Goal: Task Accomplishment & Management: Manage account settings

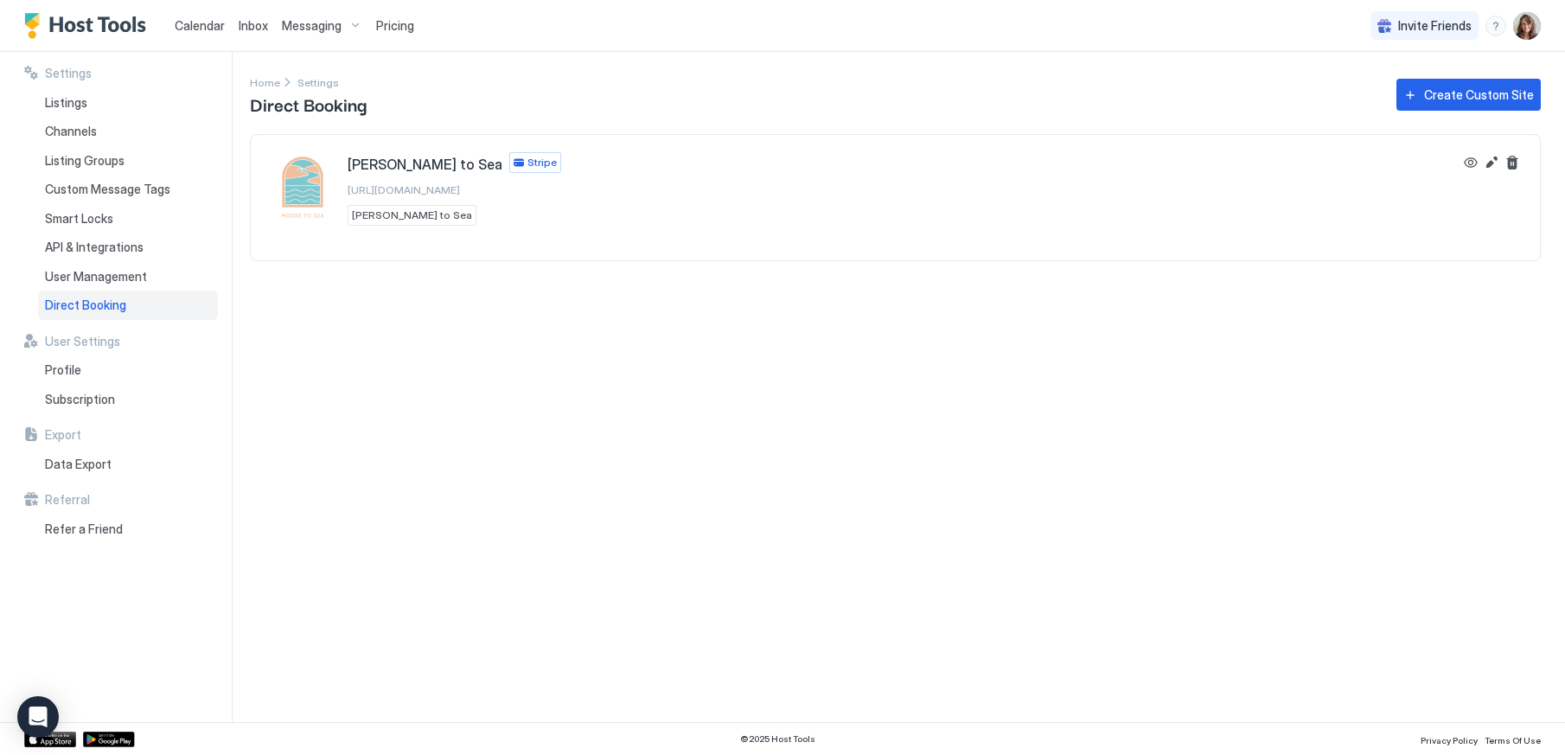
click at [202, 19] on span "Calendar" at bounding box center [200, 25] width 50 height 15
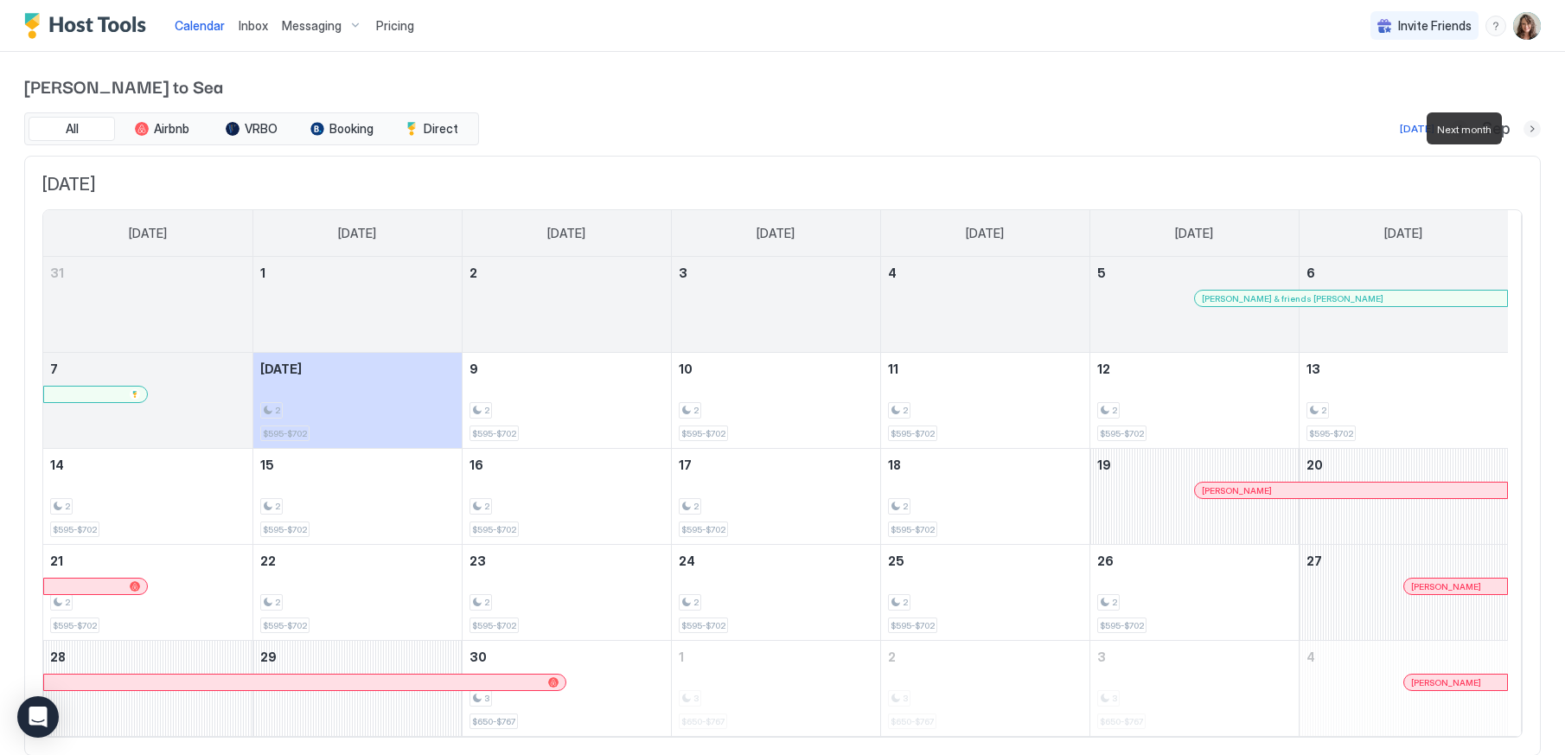
click at [1523, 131] on button "Next month" at bounding box center [1531, 128] width 17 height 17
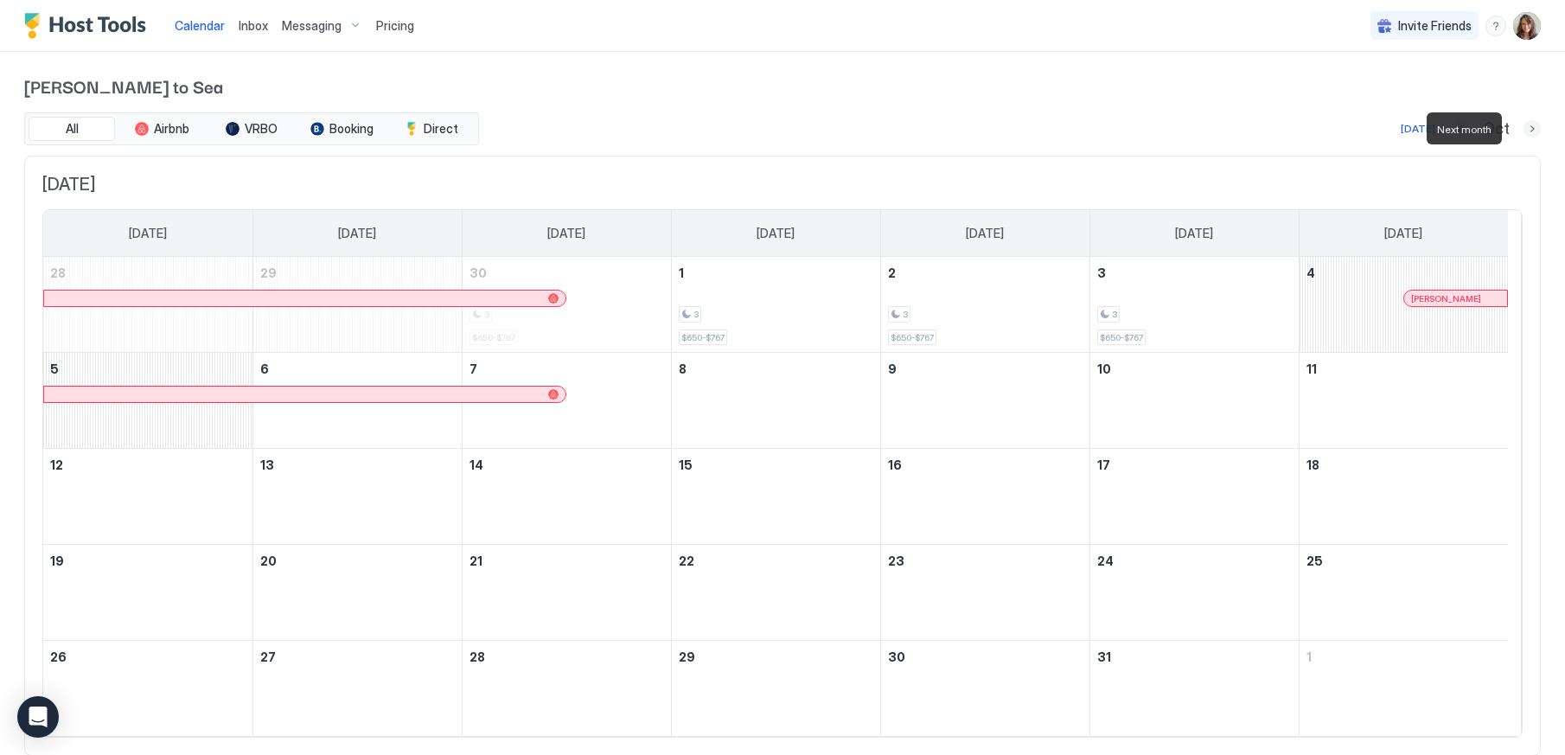
click at [1523, 131] on button "Next month" at bounding box center [1531, 128] width 17 height 17
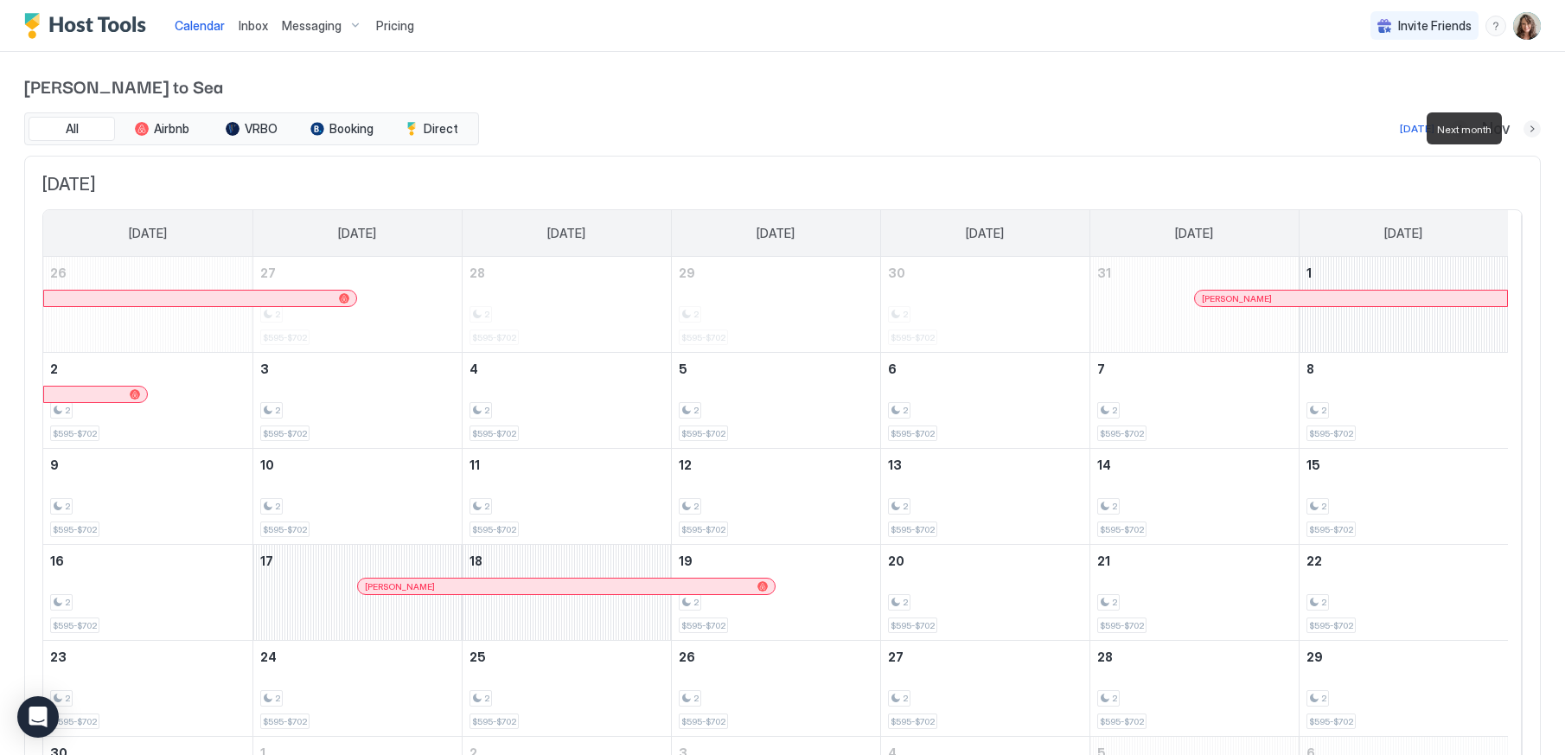
click at [1523, 131] on button "Next month" at bounding box center [1531, 128] width 17 height 17
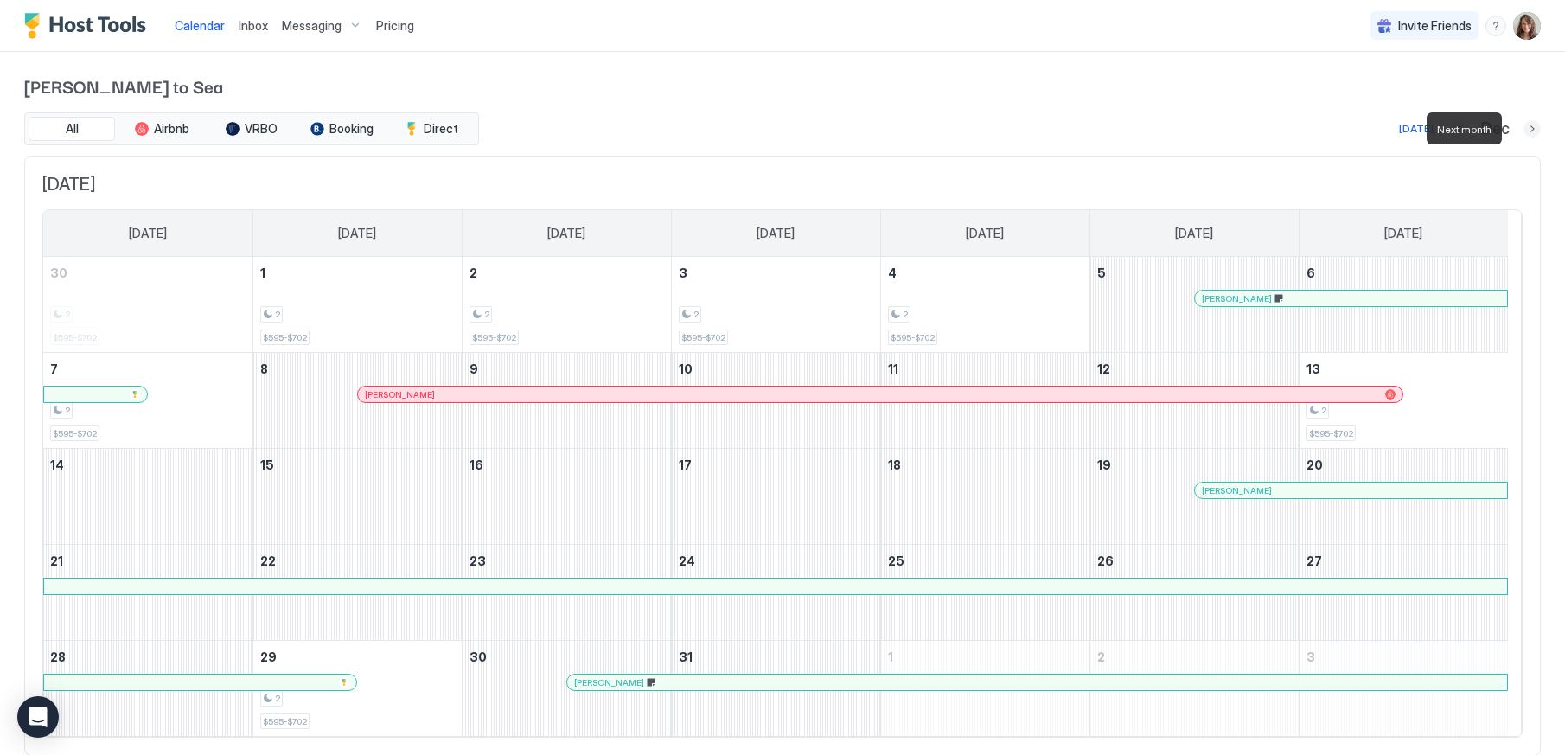
click at [1523, 131] on button "Next month" at bounding box center [1531, 128] width 17 height 17
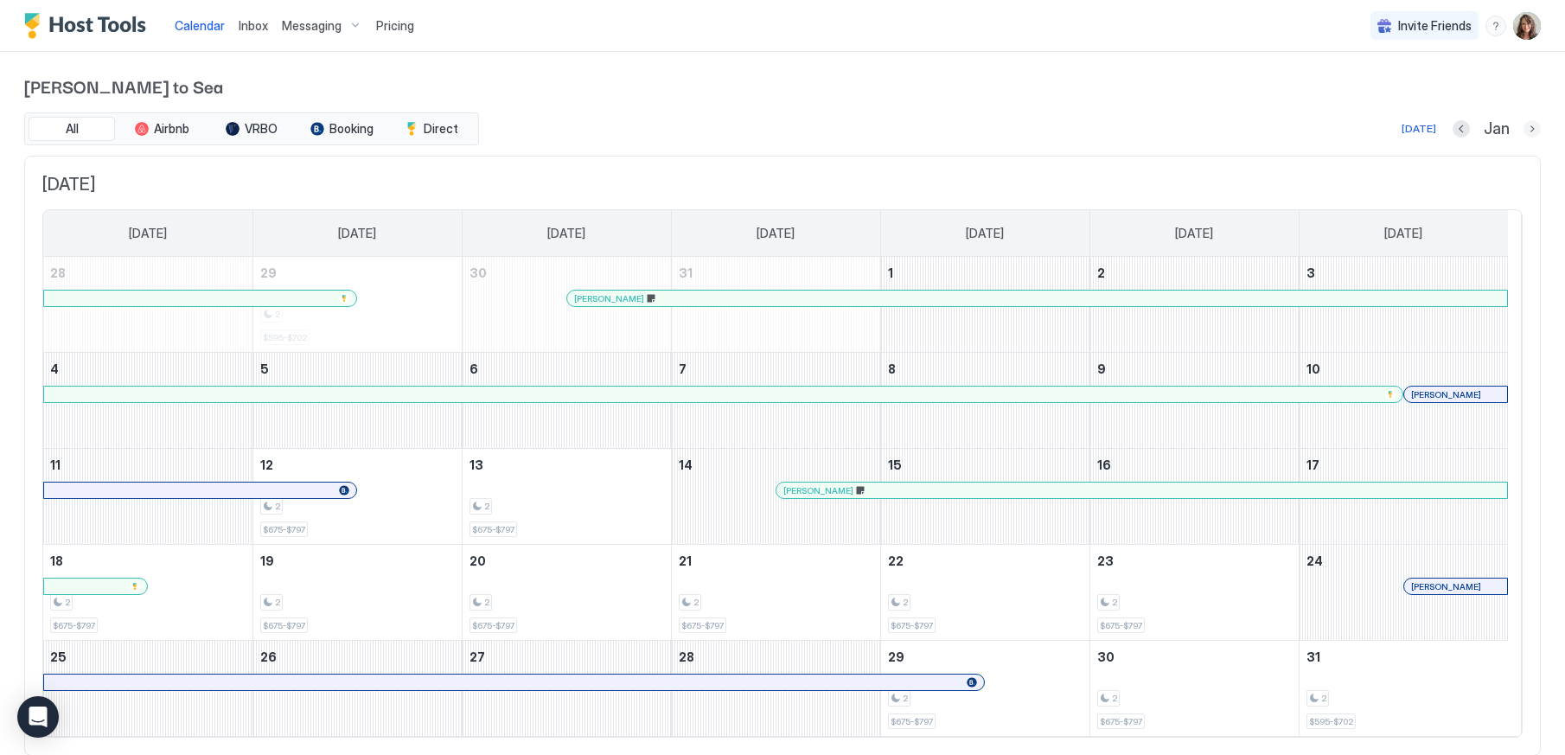
click at [1523, 130] on button "Next month" at bounding box center [1531, 128] width 17 height 17
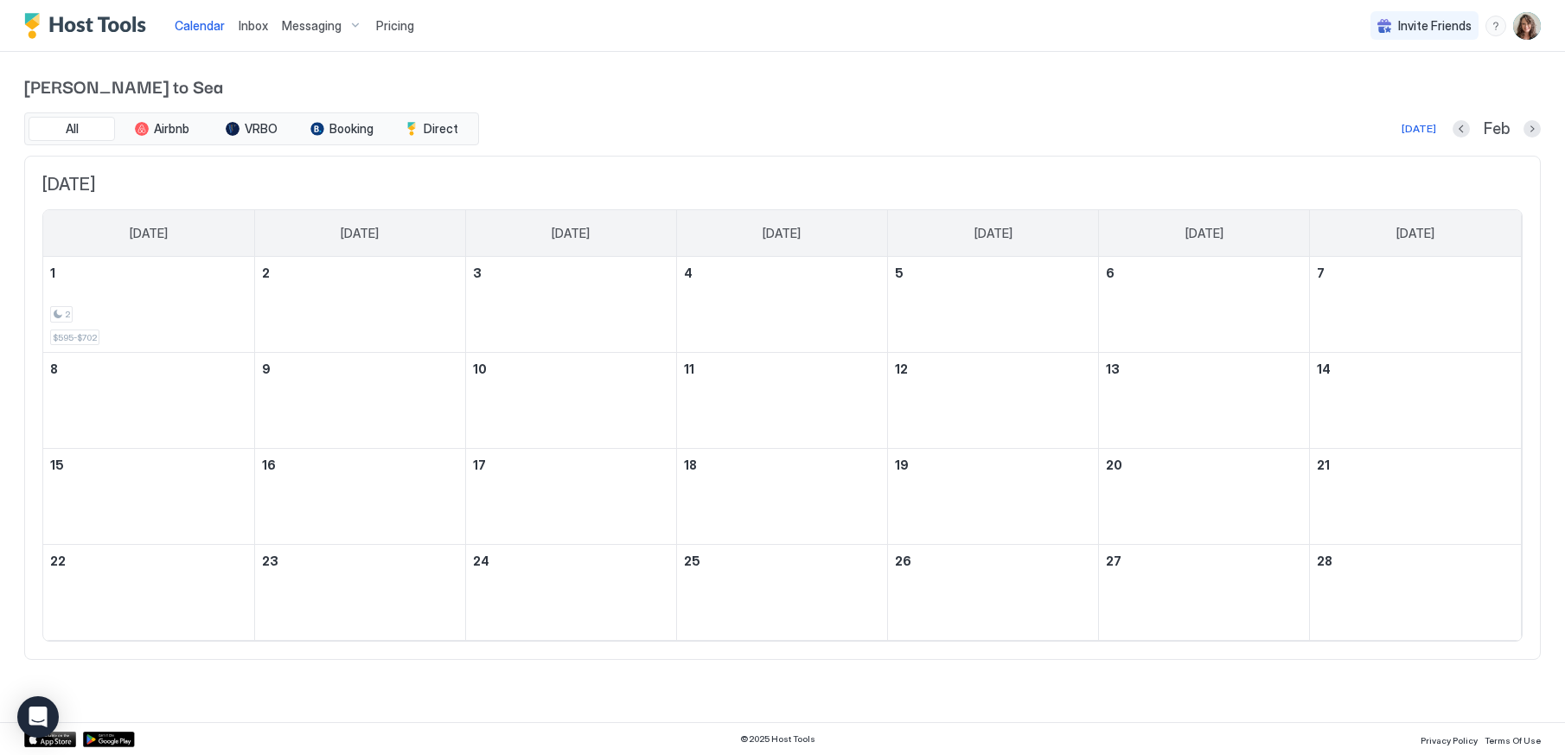
click at [1515, 130] on div "Feb" at bounding box center [1496, 129] width 88 height 20
click at [1533, 131] on button "Next month" at bounding box center [1531, 128] width 17 height 17
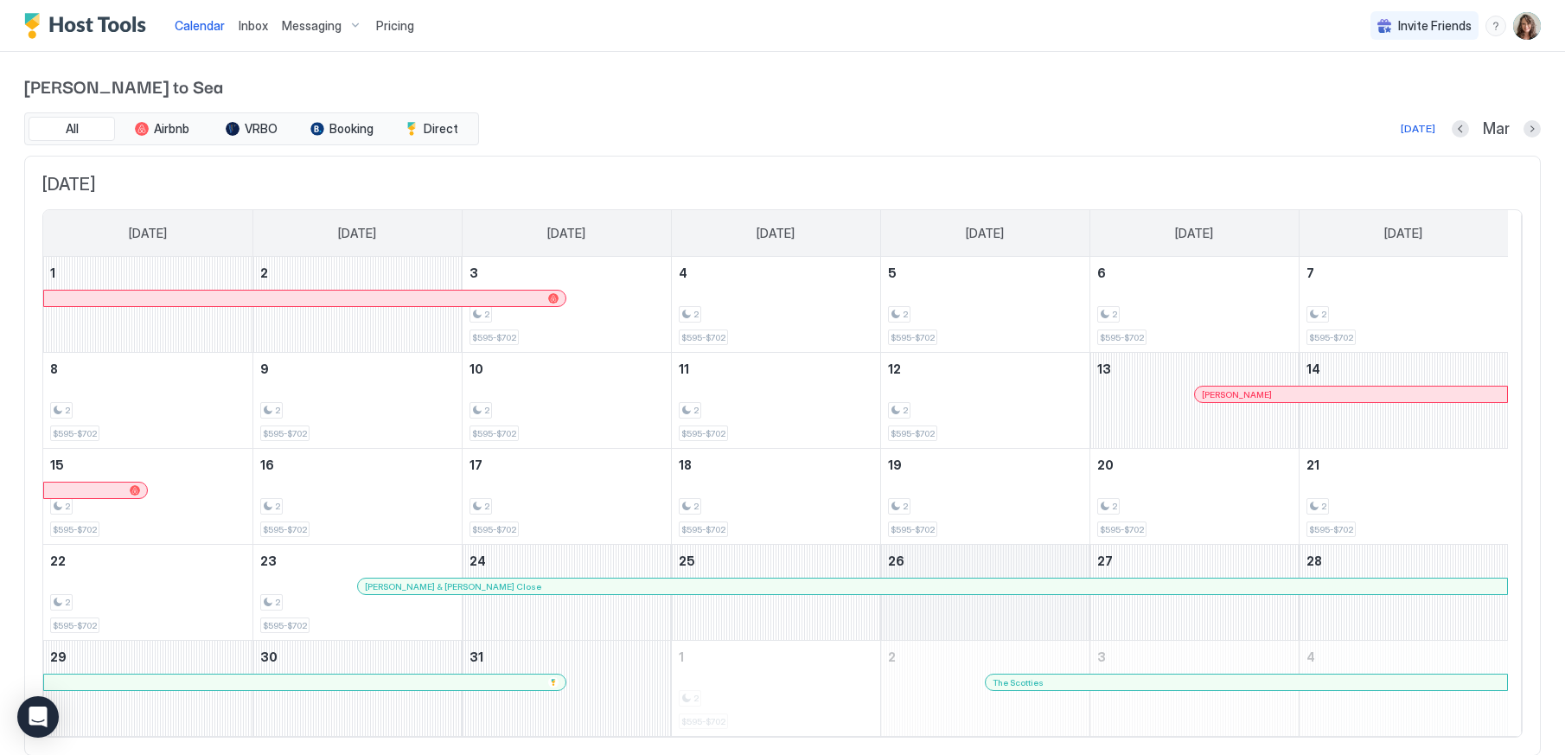
scroll to position [53, 0]
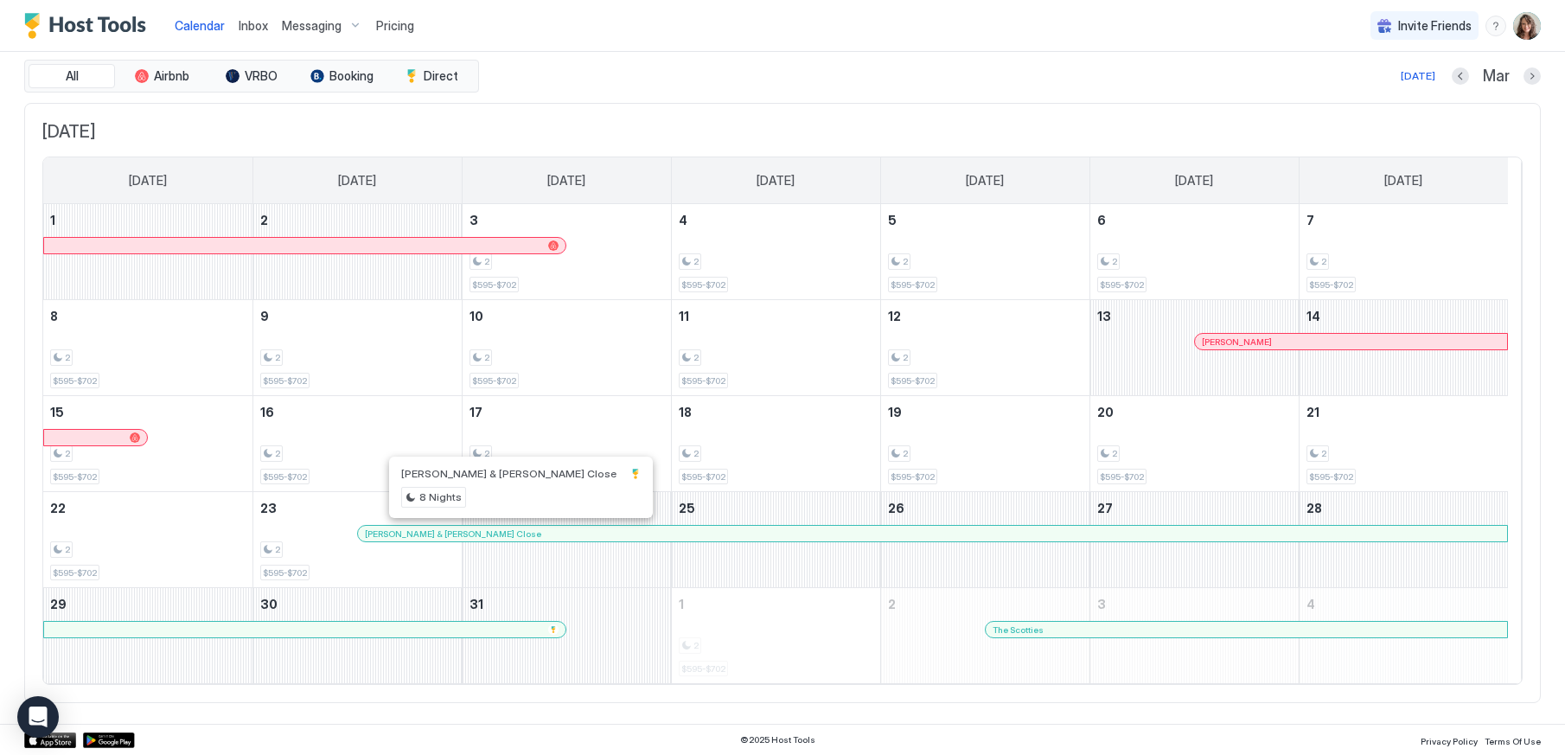
click at [463, 533] on div at bounding box center [463, 534] width 14 height 14
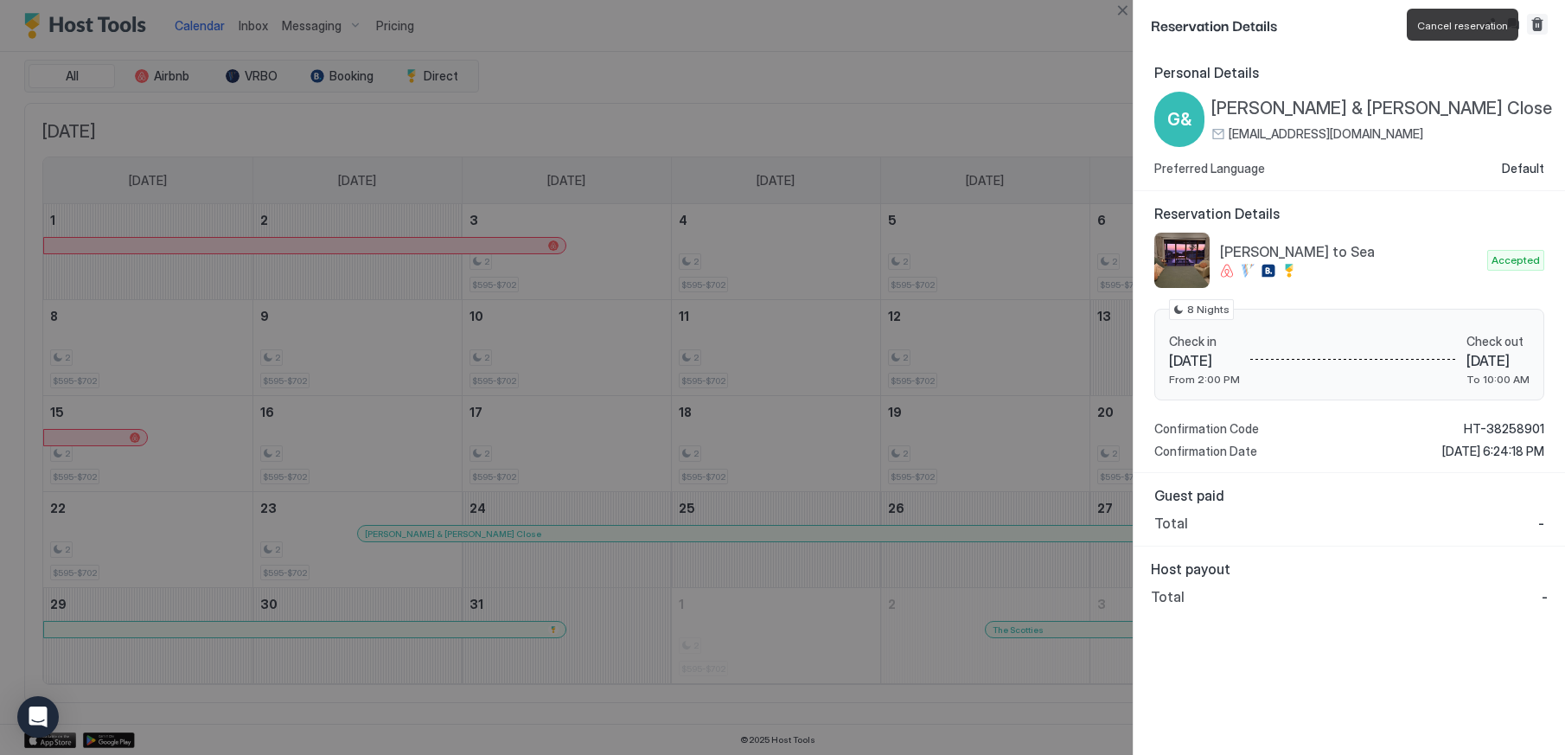
click at [1537, 27] on button "Cancel reservation" at bounding box center [1537, 24] width 21 height 21
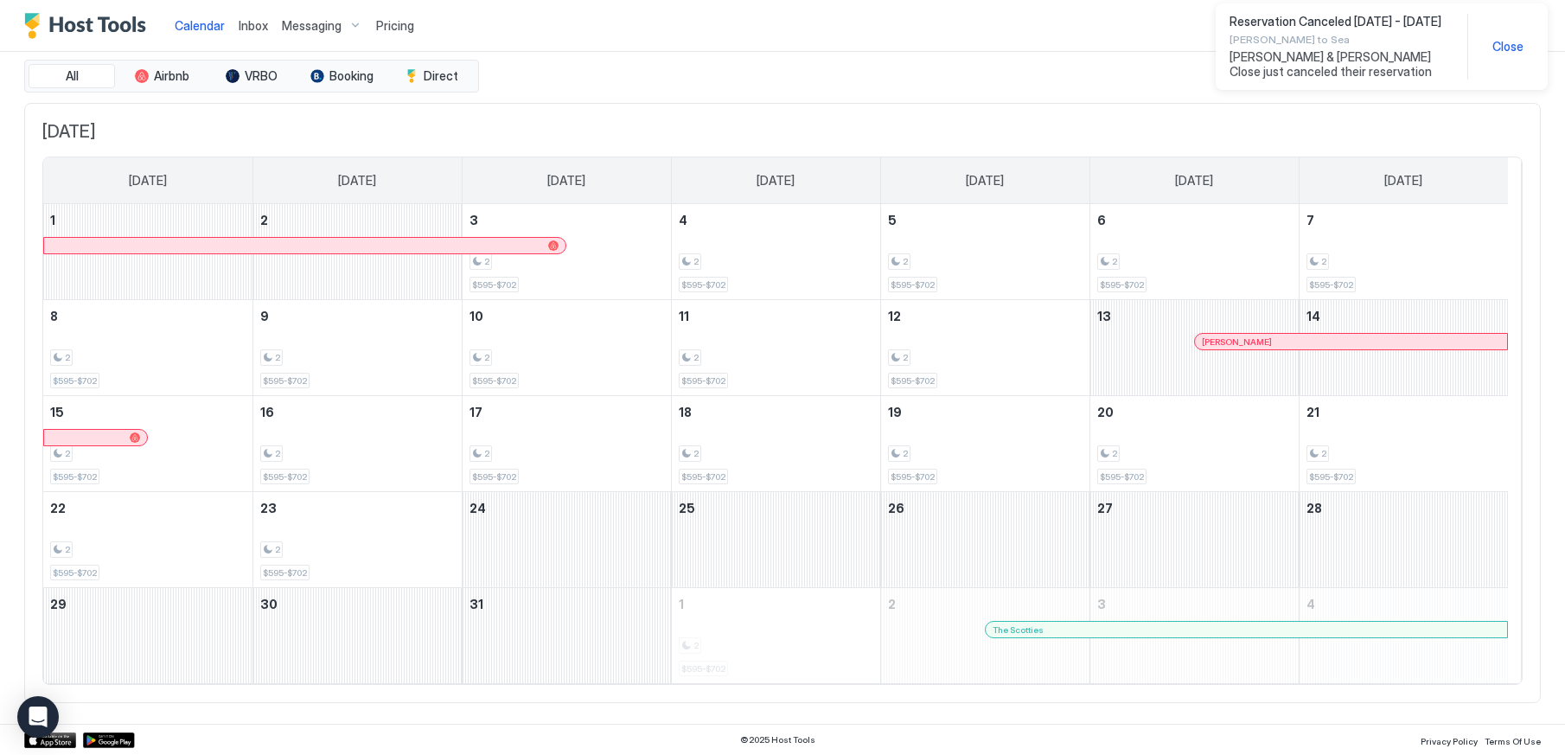
click at [1044, 633] on div at bounding box center [1044, 629] width 14 height 14
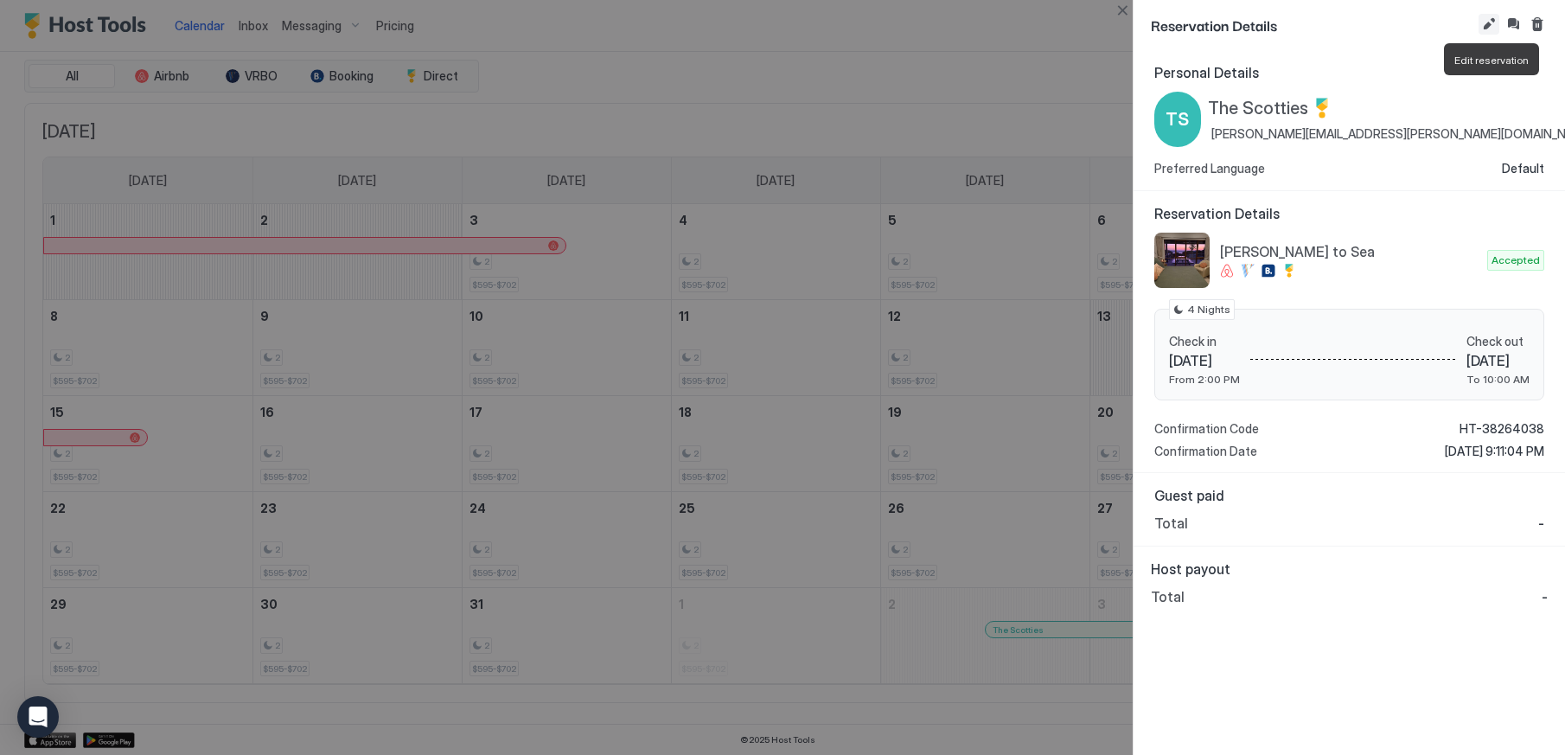
click at [1489, 24] on button "Edit reservation" at bounding box center [1488, 24] width 21 height 21
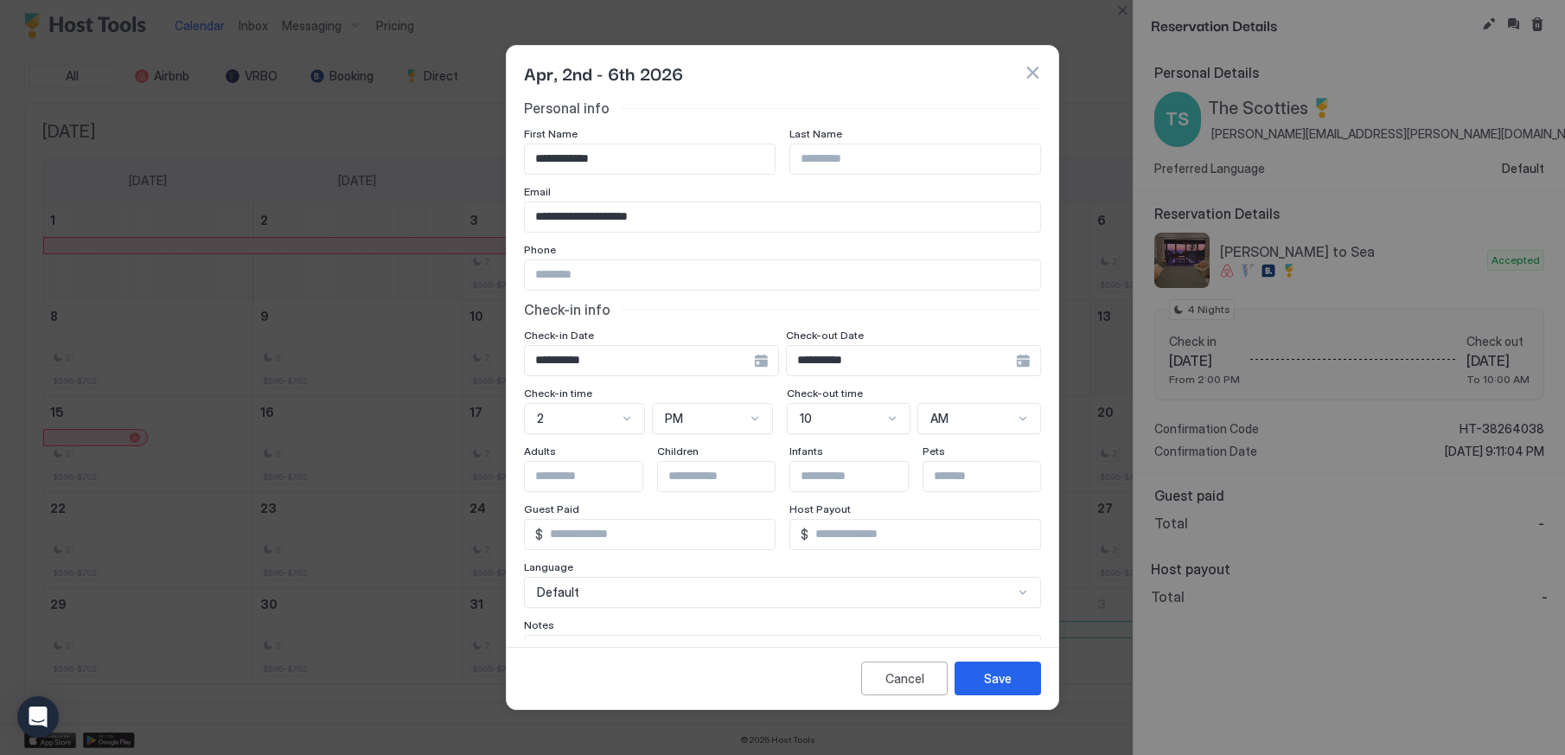
click at [754, 361] on div "**********" at bounding box center [651, 360] width 255 height 31
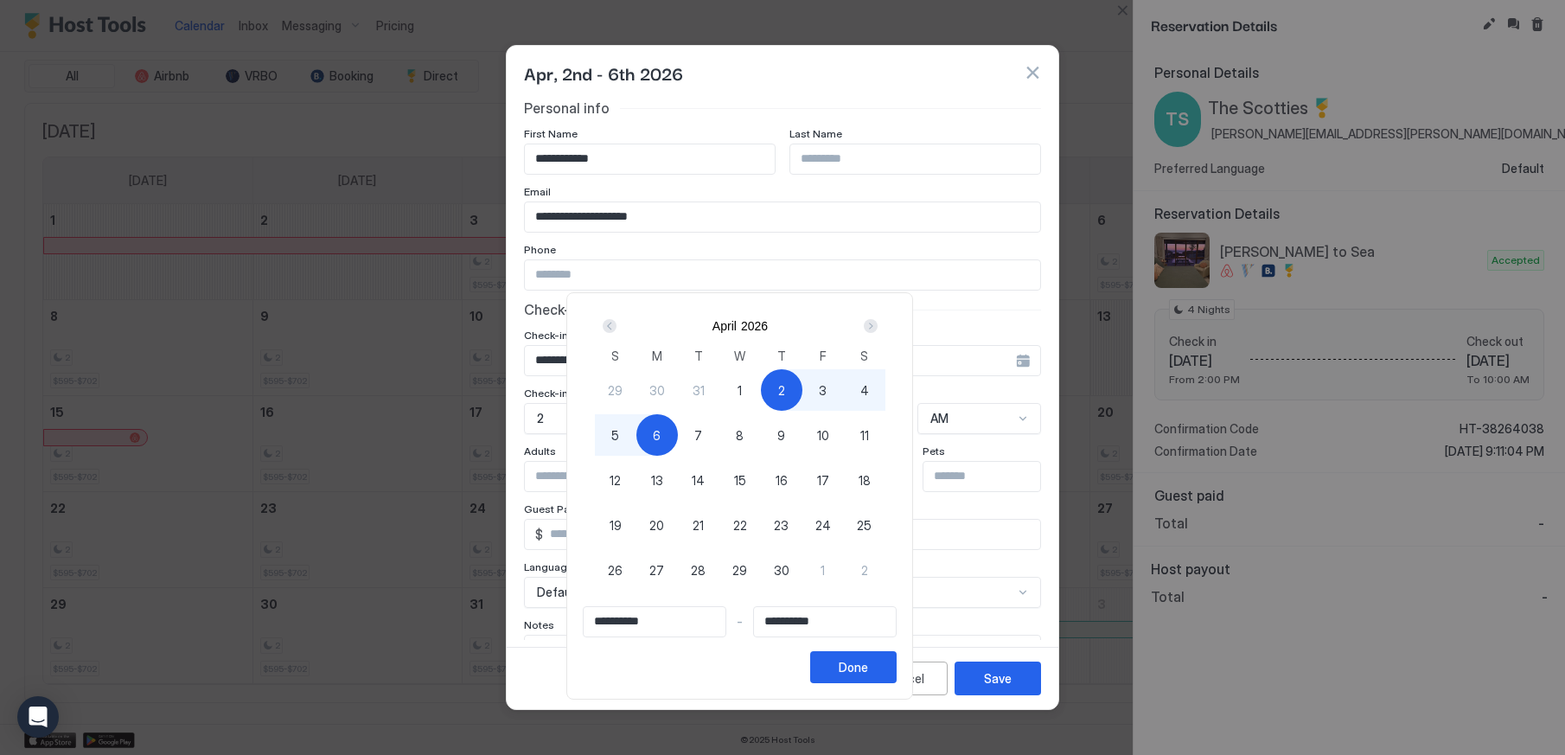
click at [678, 385] on div "30" at bounding box center [656, 389] width 41 height 41
type input "**********"
click at [868, 662] on div "Done" at bounding box center [853, 667] width 29 height 18
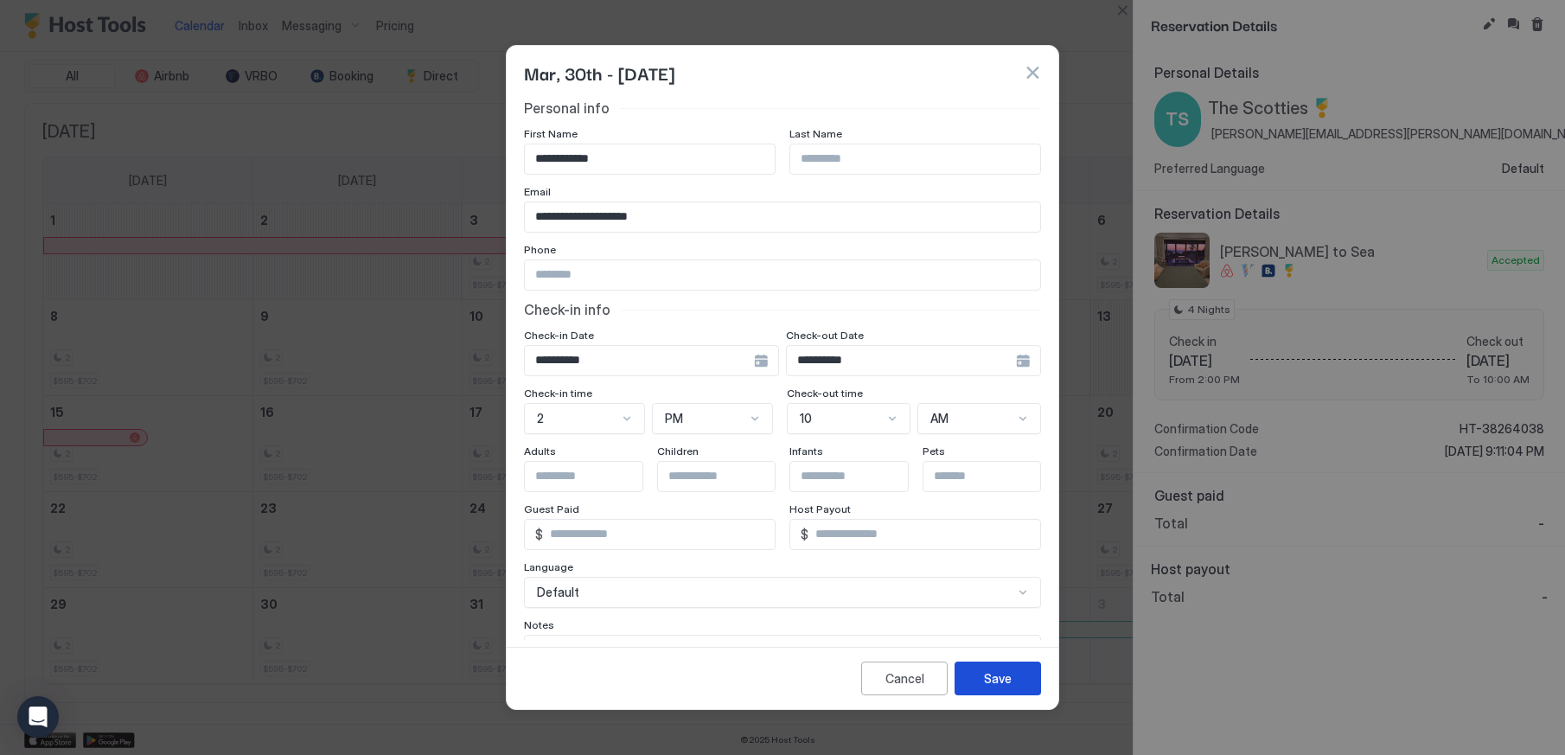
click at [1015, 665] on button "Save" at bounding box center [997, 678] width 86 height 34
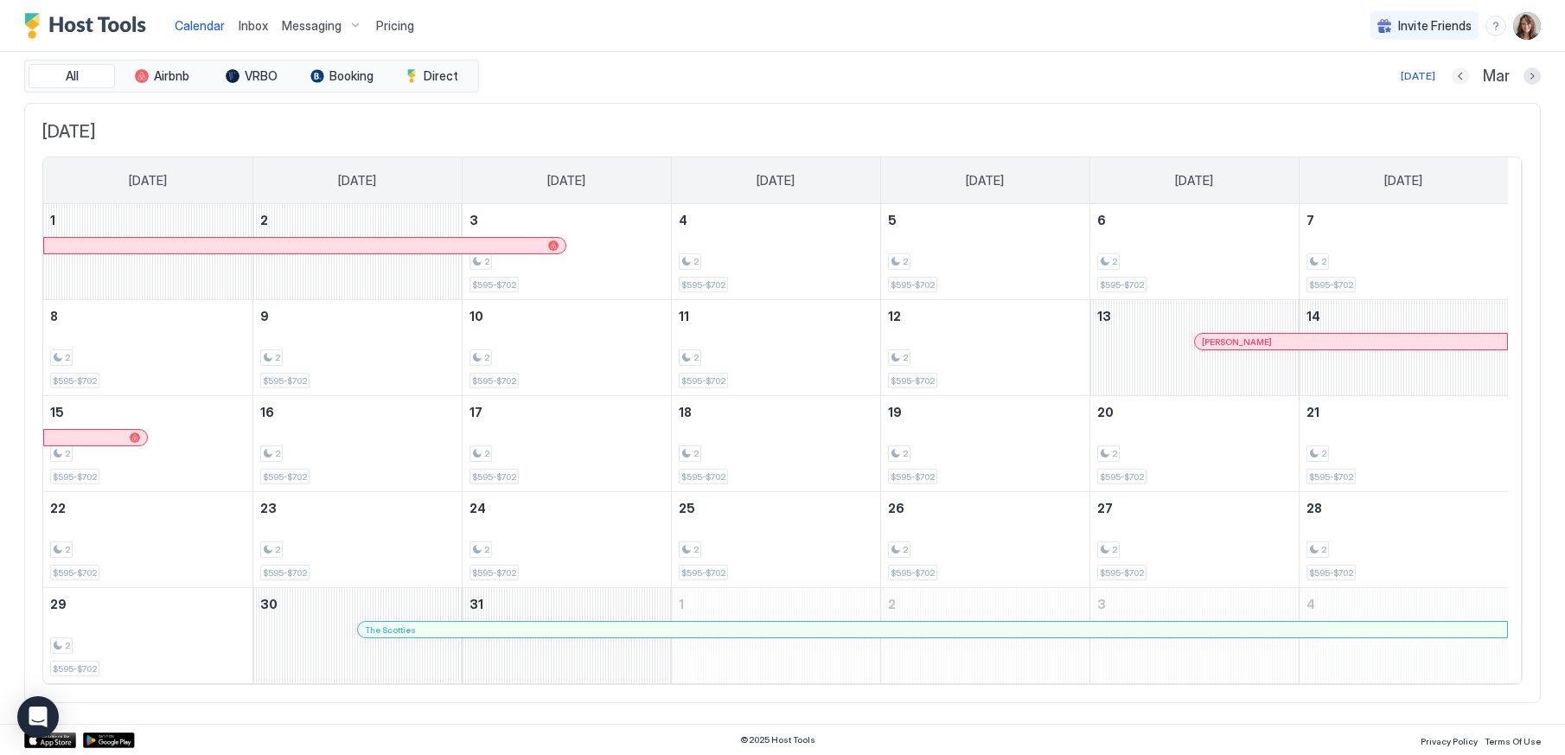
click at [1452, 73] on button "Previous month" at bounding box center [1460, 75] width 17 height 17
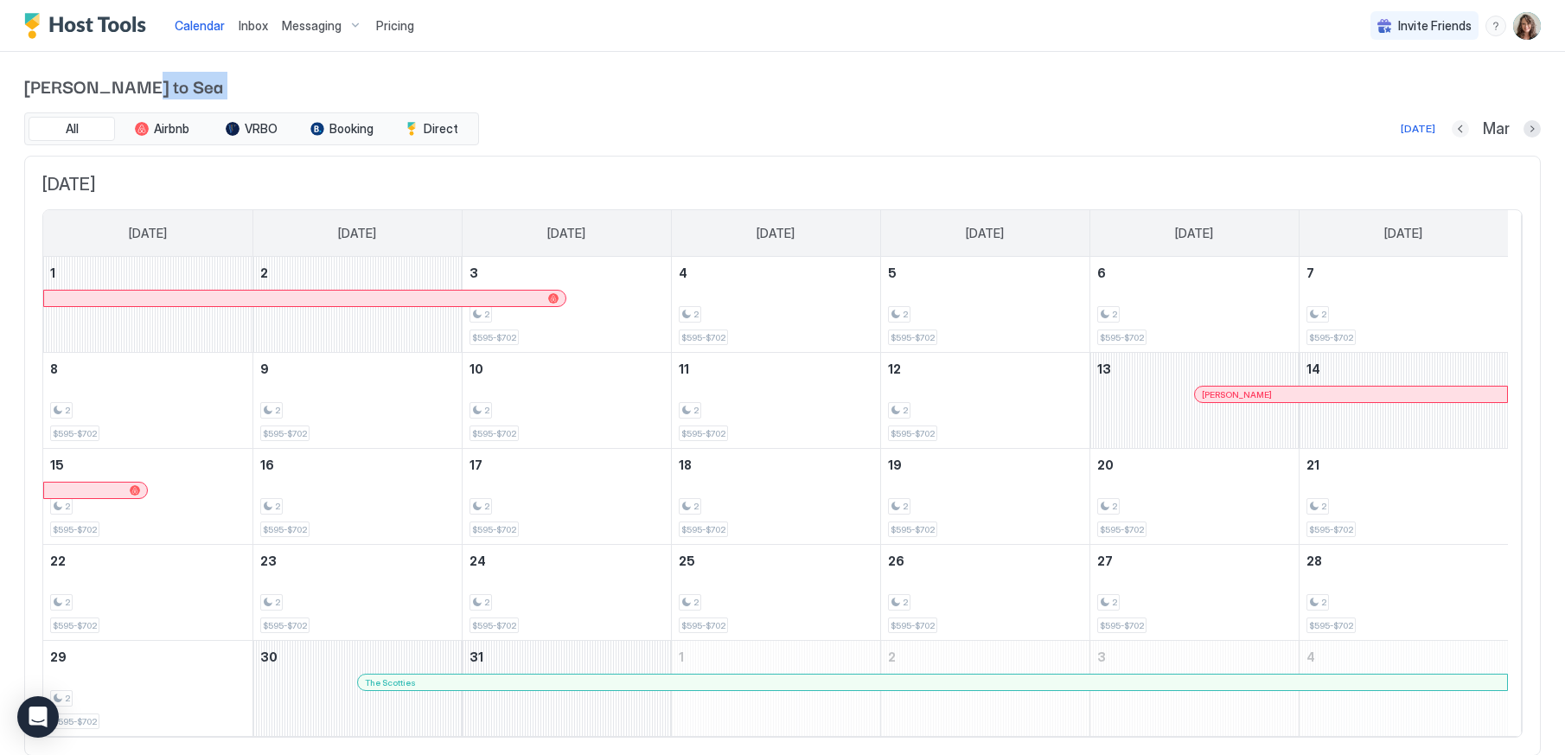
click at [1445, 73] on span "[PERSON_NAME] to Sea" at bounding box center [782, 86] width 1516 height 26
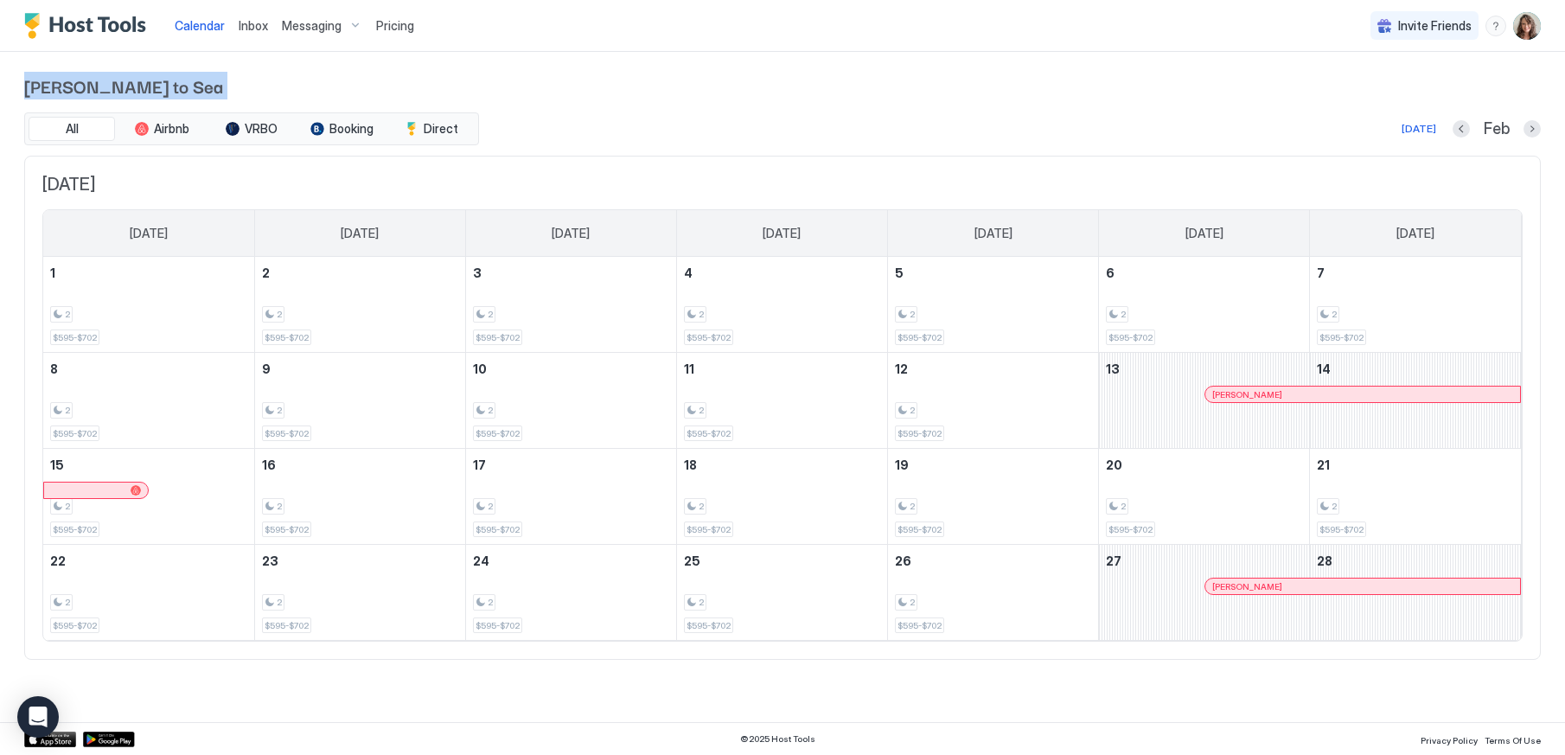
click at [1445, 73] on span "[PERSON_NAME] to Sea" at bounding box center [782, 86] width 1516 height 26
drag, startPoint x: 1445, startPoint y: 73, endPoint x: 1420, endPoint y: 148, distance: 79.3
click at [1415, 148] on div "All Airbnb VRBO Booking Direct [DATE] Feb [DATE] [DATE] [DATE] [DATE] [DATE] [D…" at bounding box center [782, 385] width 1516 height 547
click at [1465, 130] on button "Previous month" at bounding box center [1460, 128] width 17 height 17
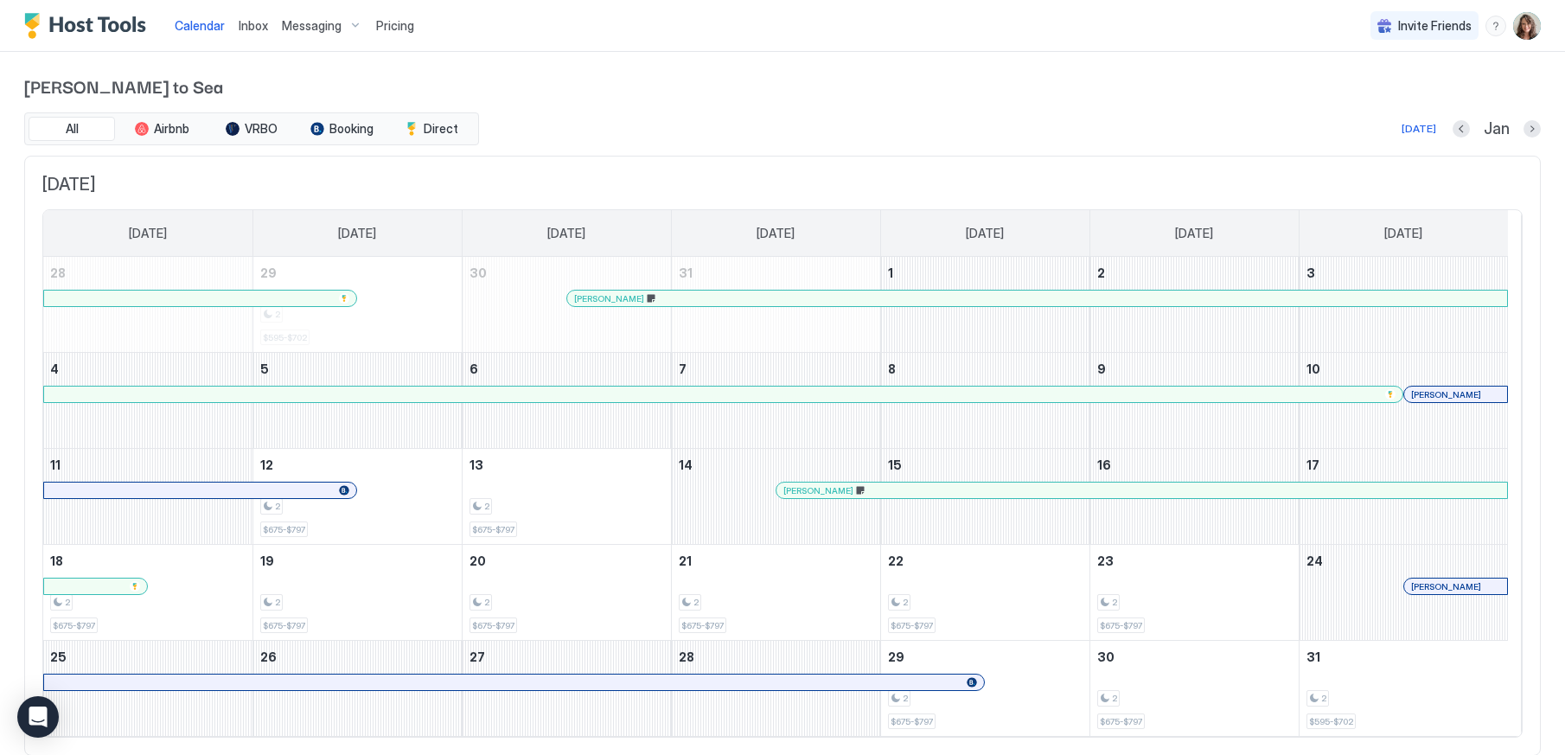
click at [1465, 130] on div "Jan" at bounding box center [1496, 129] width 88 height 20
click at [1452, 128] on button "Previous month" at bounding box center [1460, 128] width 17 height 17
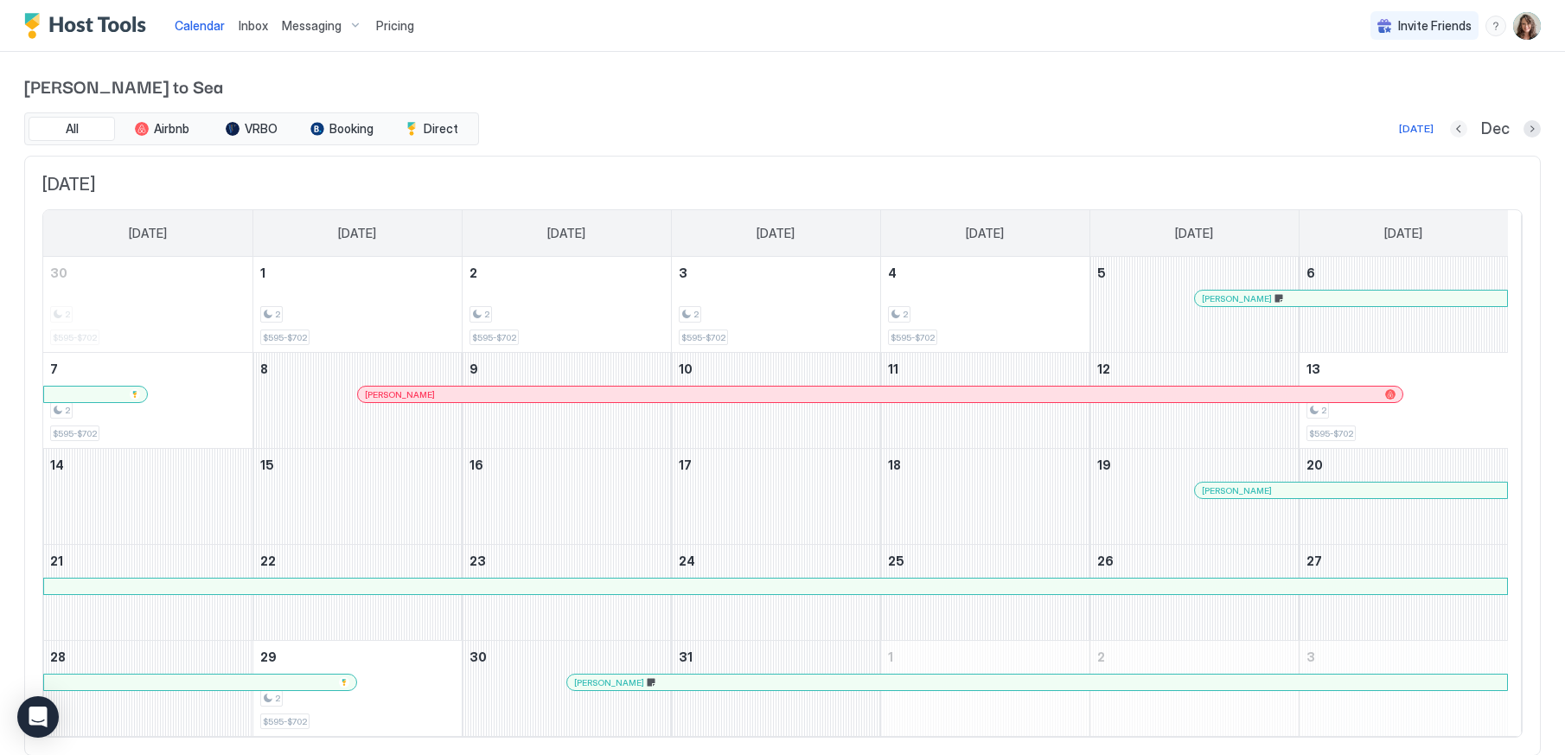
click at [1450, 128] on button "Previous month" at bounding box center [1458, 128] width 17 height 17
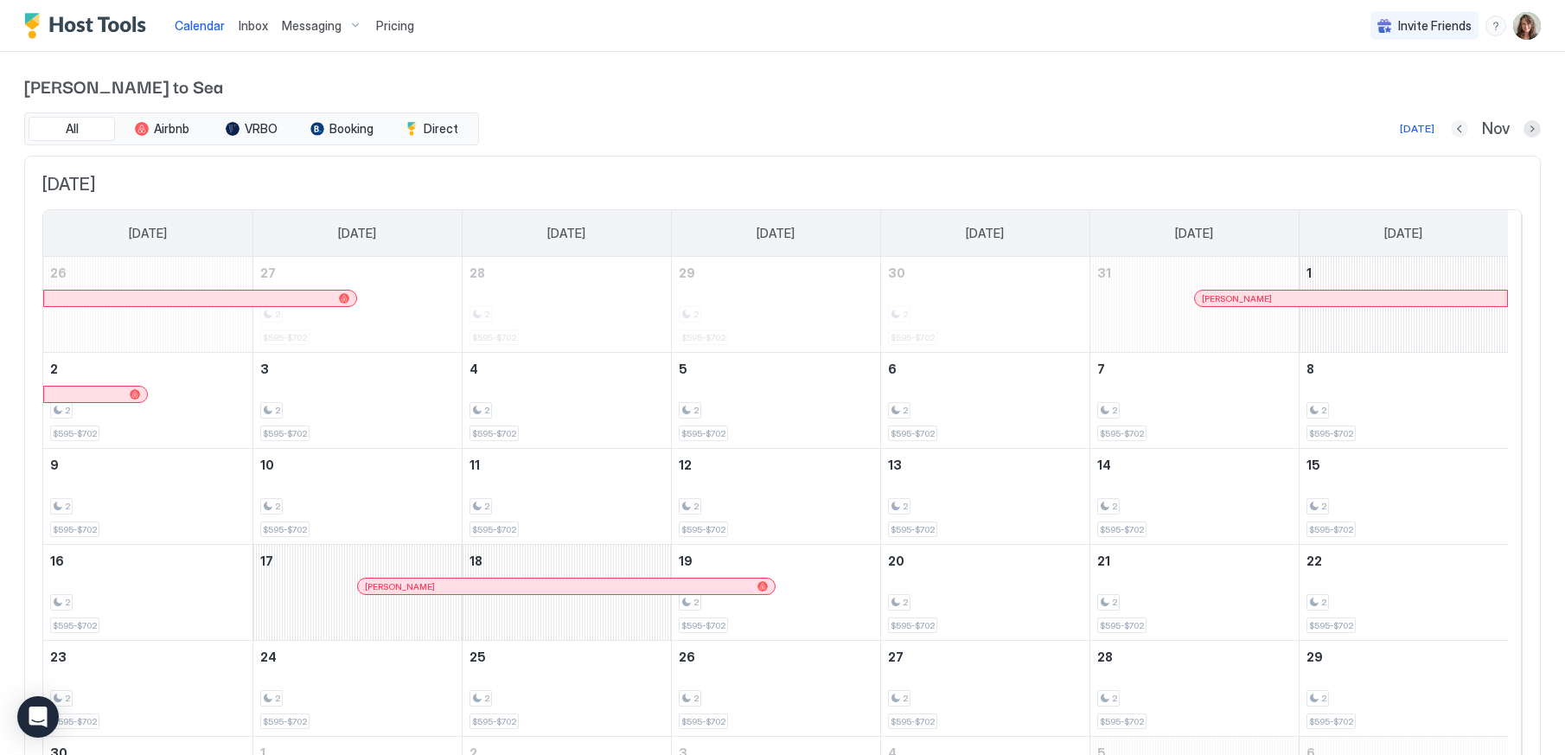
click at [1451, 128] on button "Previous month" at bounding box center [1459, 128] width 17 height 17
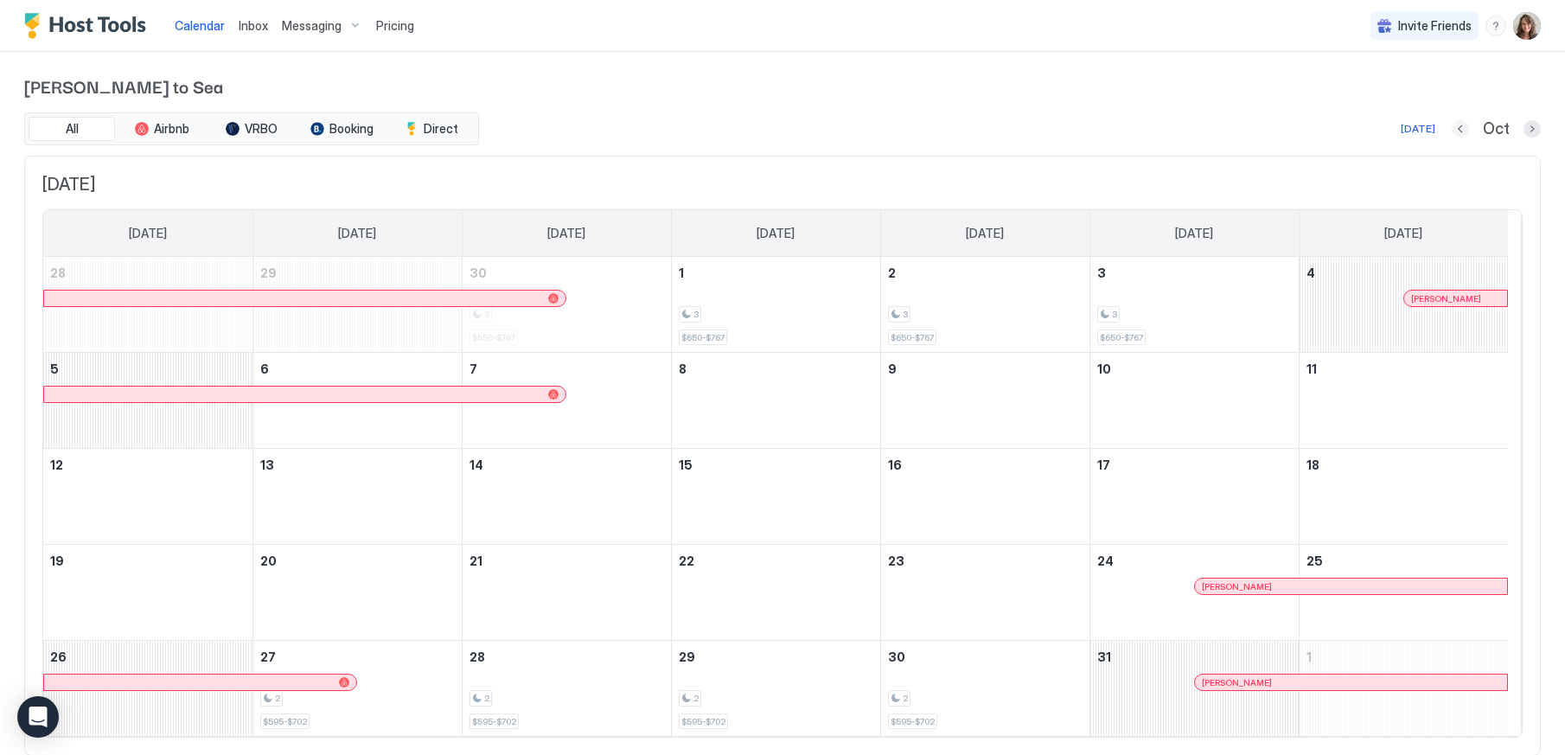
click at [1452, 128] on button "Previous month" at bounding box center [1460, 128] width 17 height 17
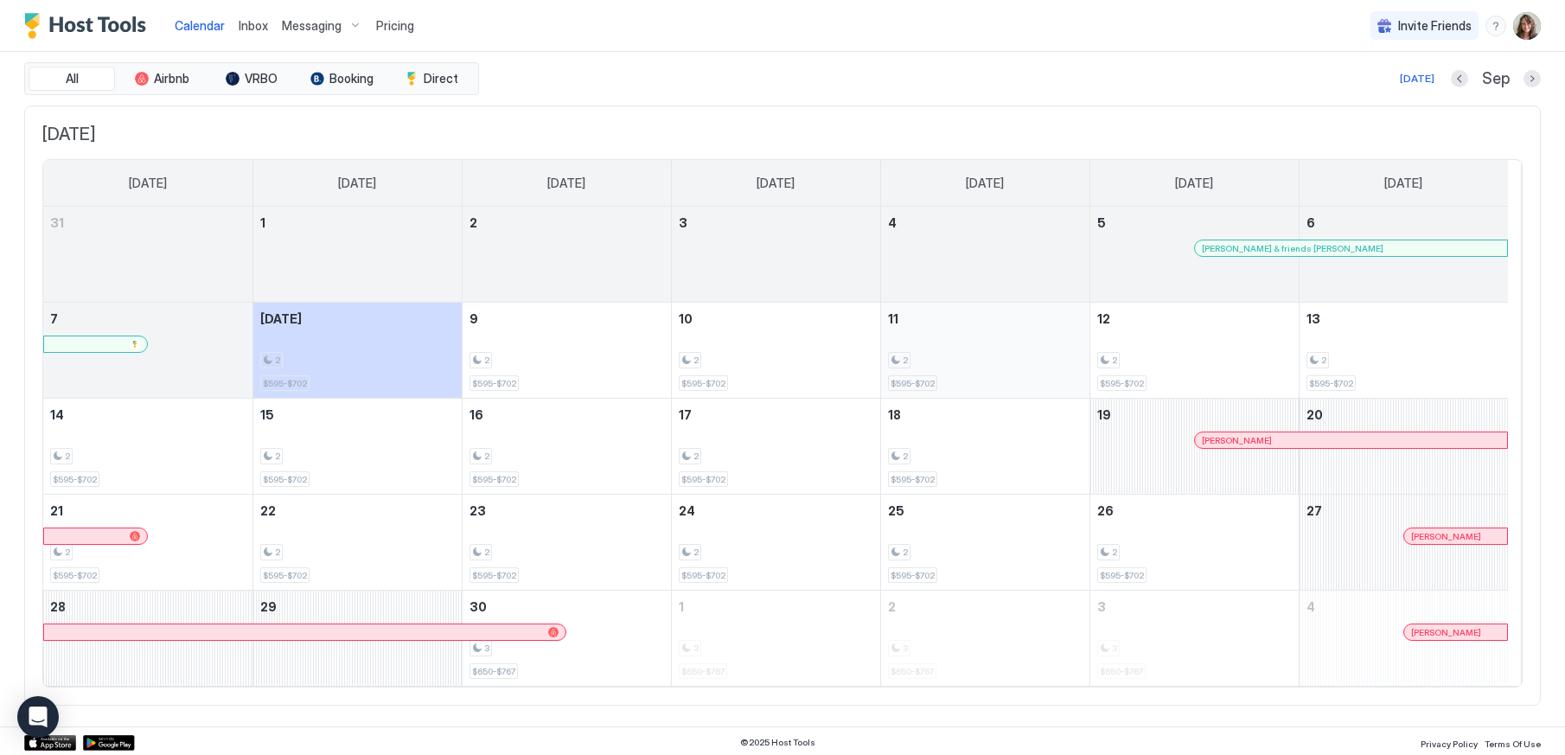
scroll to position [53, 0]
click at [1523, 76] on button "Next month" at bounding box center [1531, 75] width 17 height 17
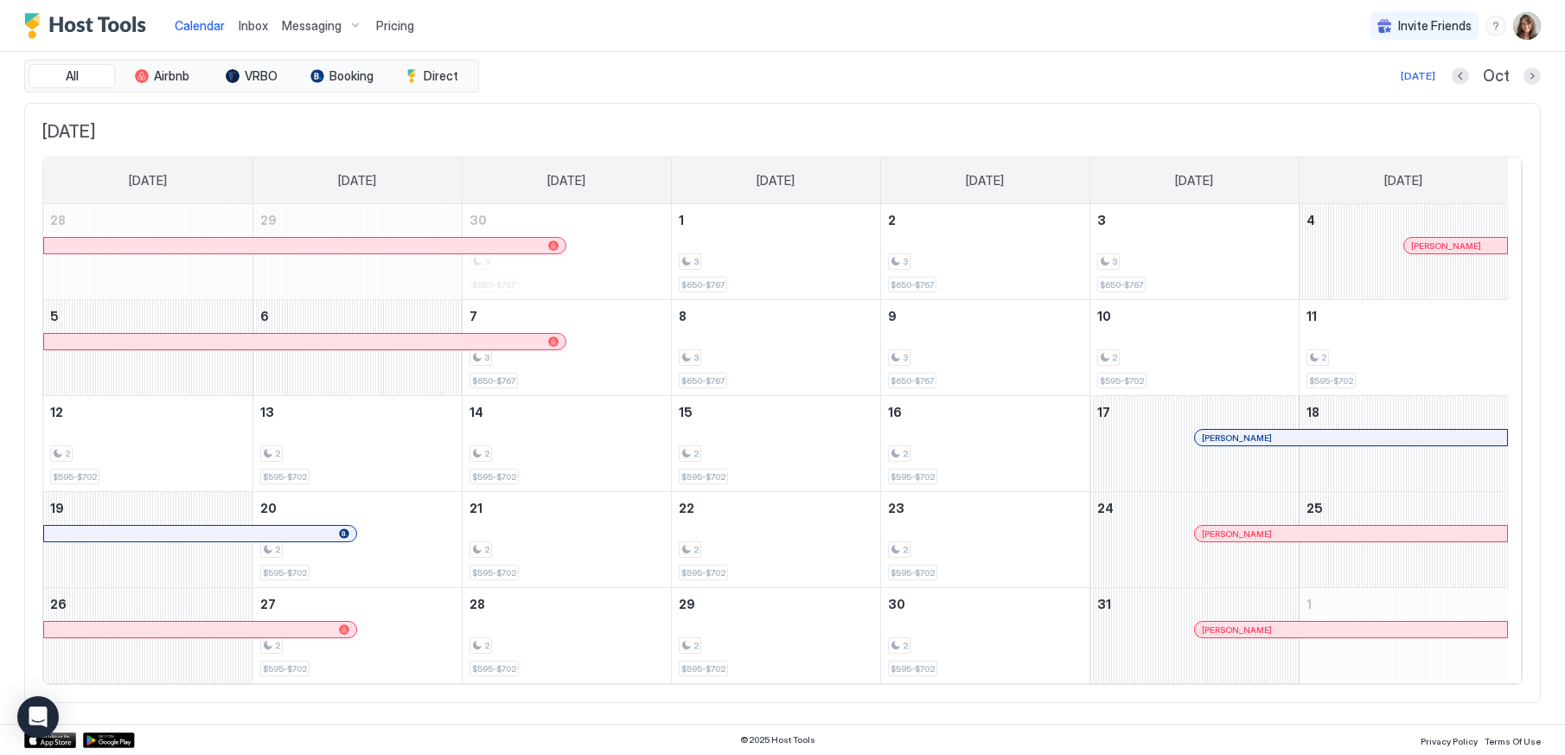
scroll to position [0, 0]
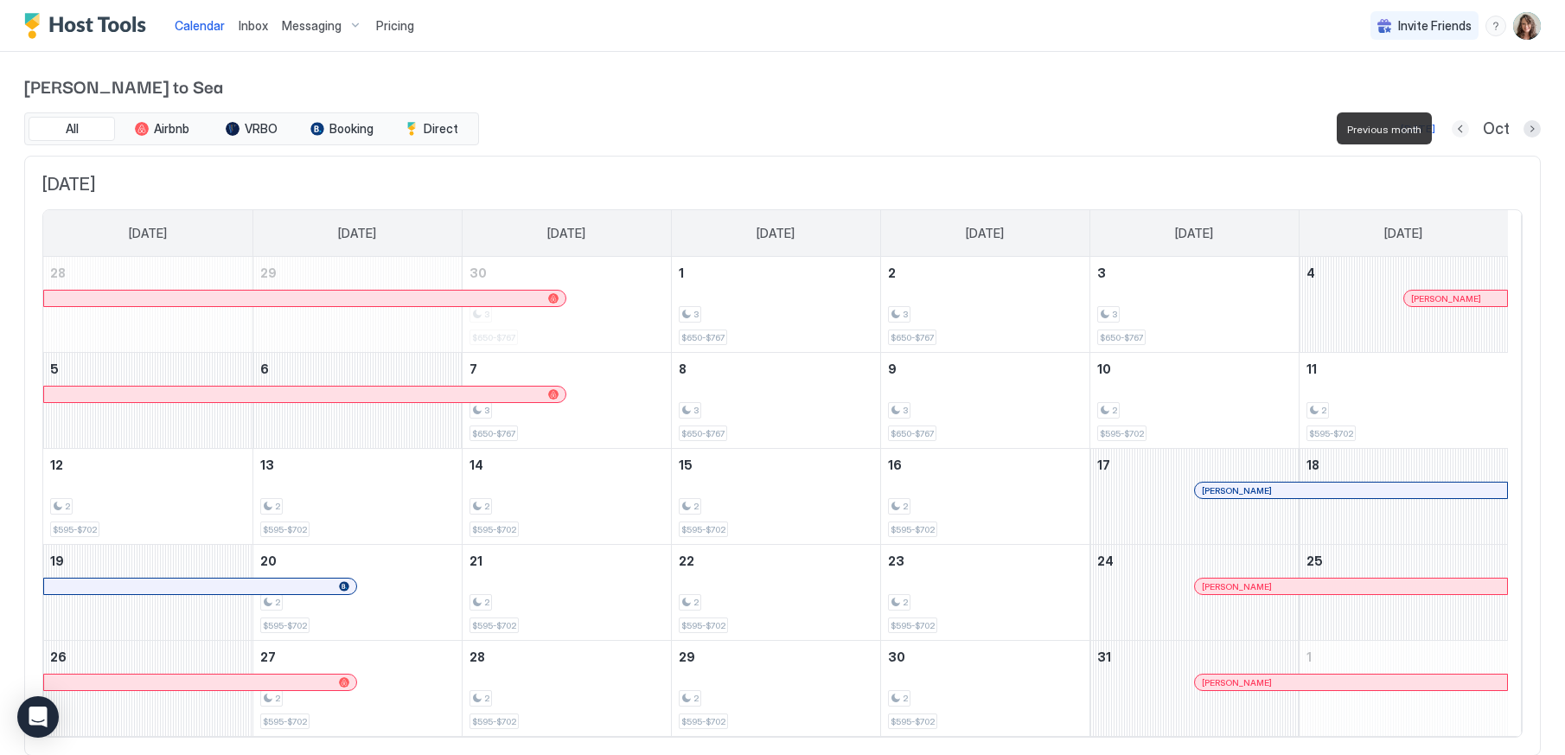
click at [1452, 124] on button "Previous month" at bounding box center [1460, 128] width 17 height 17
